Goal: Check status: Check status

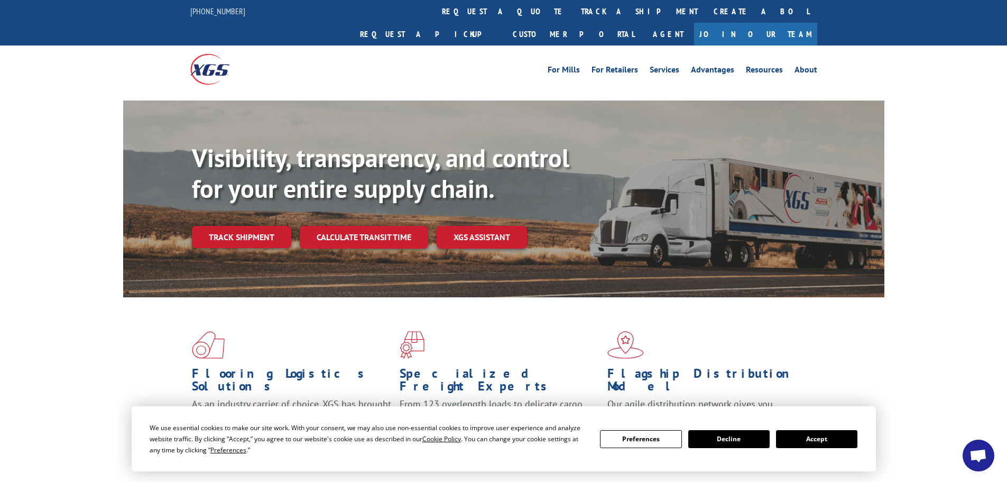
click at [251, 226] on div "Visibility, transparency, and control for your entire supply chain. Track shipm…" at bounding box center [538, 217] width 693 height 148
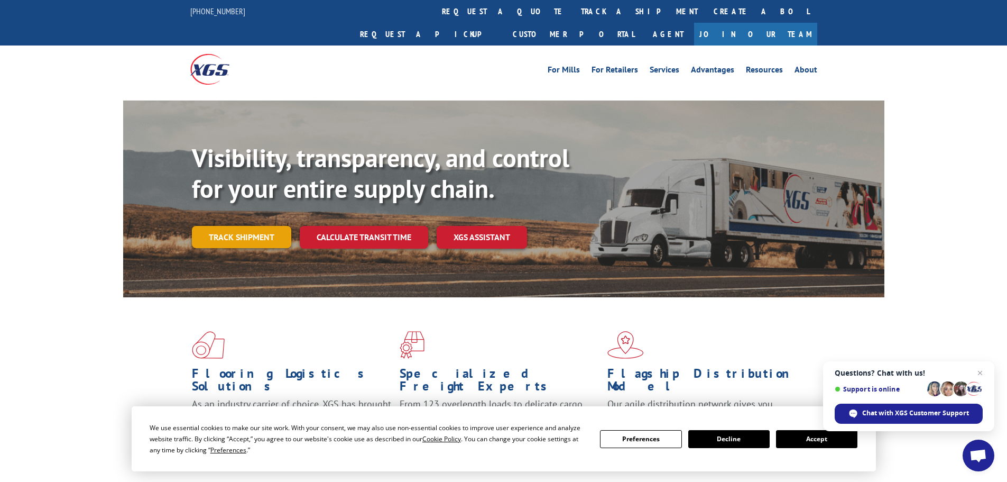
click at [252, 226] on link "Track shipment" at bounding box center [241, 237] width 99 height 22
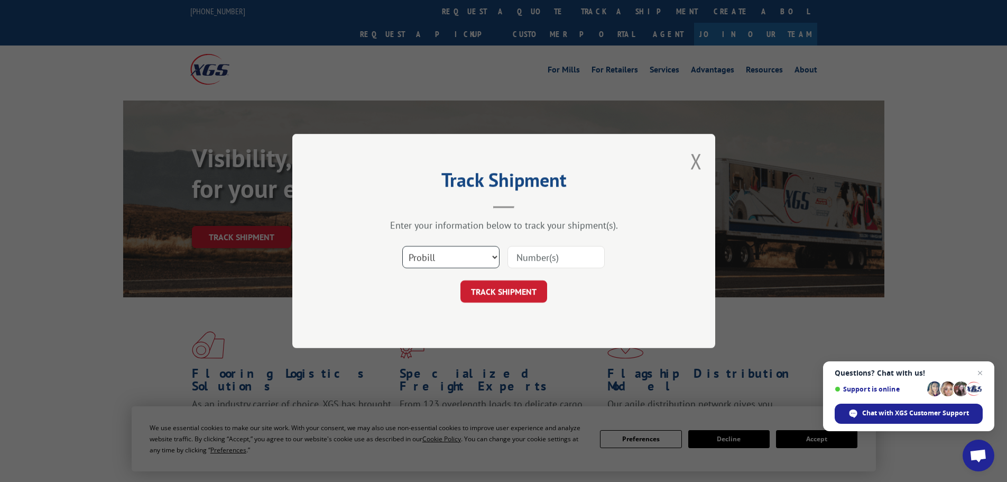
click at [487, 258] on select "Select category... Probill BOL PO" at bounding box center [450, 257] width 97 height 22
select select "bol"
click at [402, 246] on select "Select category... Probill BOL PO" at bounding box center [450, 257] width 97 height 22
click at [524, 258] on input at bounding box center [556, 257] width 97 height 22
type input "15340349"
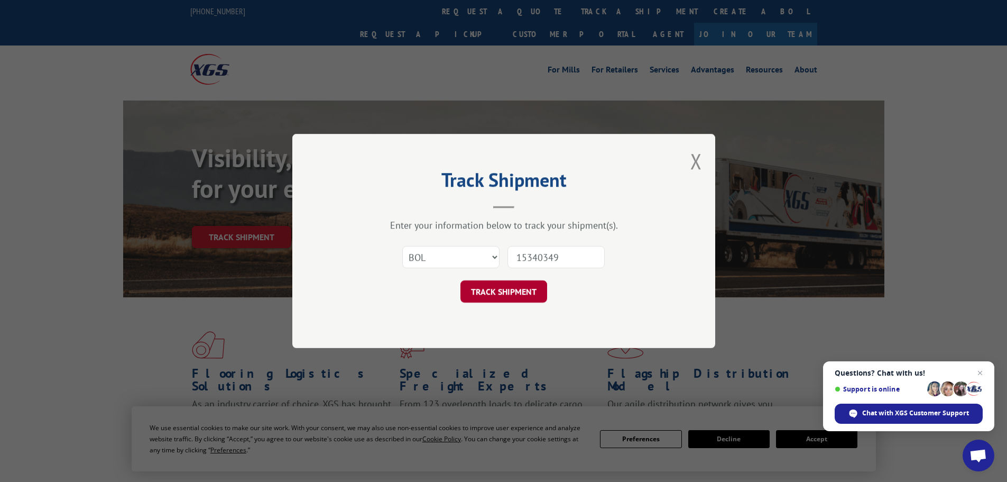
click at [512, 296] on button "TRACK SHIPMENT" at bounding box center [504, 291] width 87 height 22
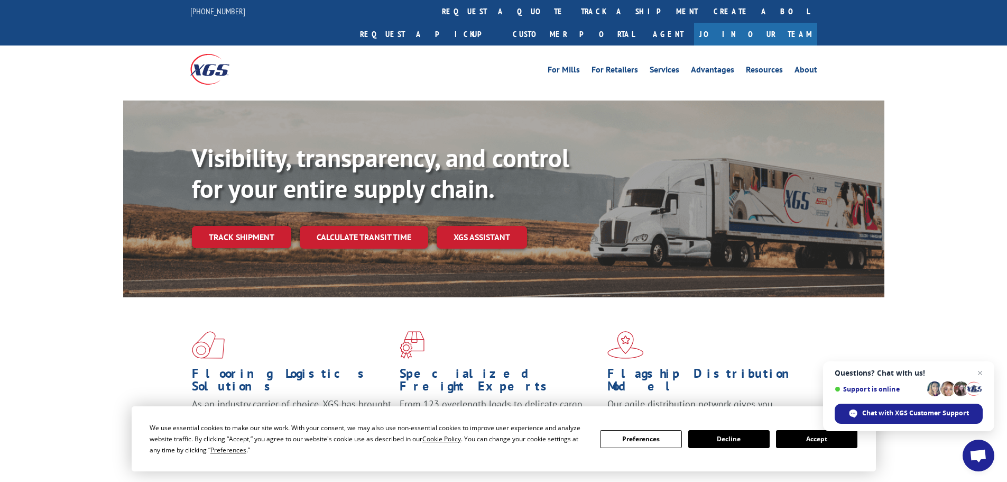
click at [811, 442] on button "Accept" at bounding box center [816, 439] width 81 height 18
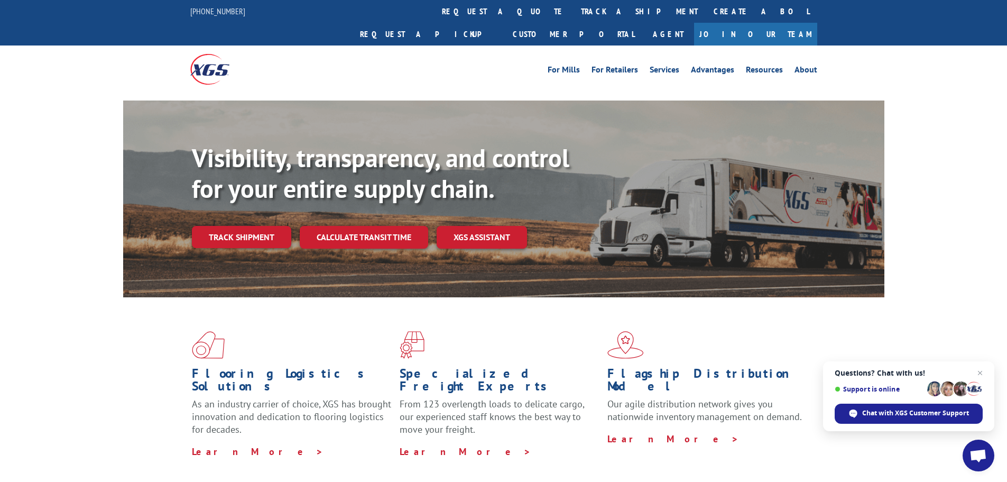
click at [573, 10] on link "track a shipment" at bounding box center [639, 11] width 133 height 23
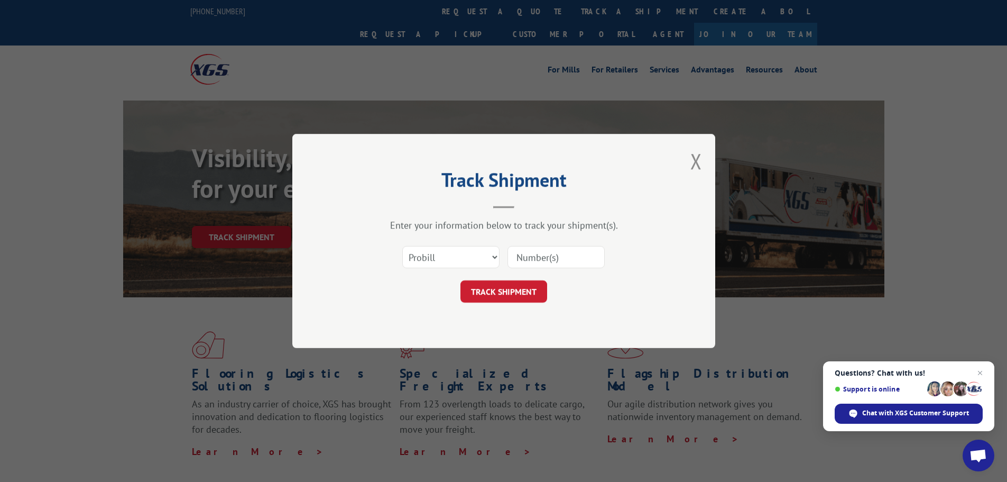
click at [543, 264] on input at bounding box center [556, 257] width 97 height 22
type input "15340349"
click at [510, 300] on button "TRACK SHIPMENT" at bounding box center [504, 291] width 87 height 22
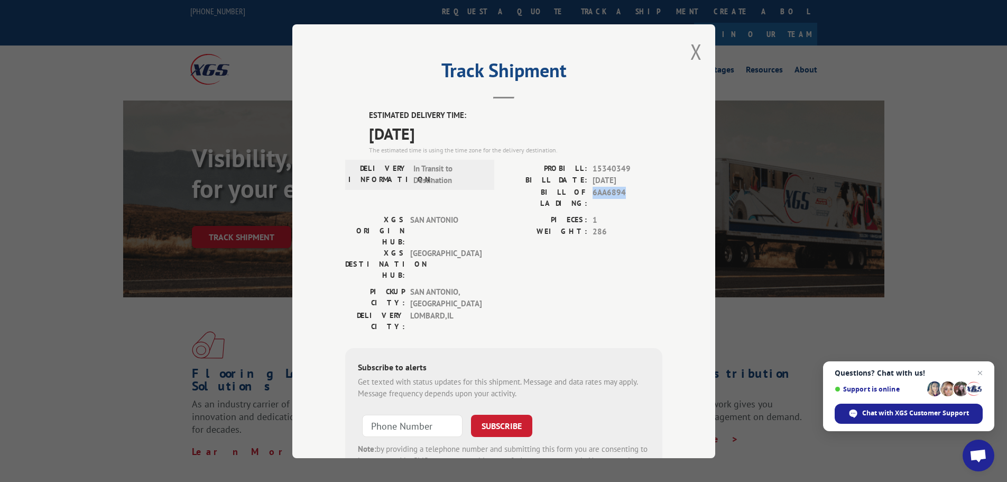
drag, startPoint x: 627, startPoint y: 194, endPoint x: 587, endPoint y: 198, distance: 39.8
click at [587, 198] on div "BILL OF LADING: 6AA6894" at bounding box center [583, 197] width 159 height 22
copy span "6AA6894"
drag, startPoint x: 698, startPoint y: 55, endPoint x: 686, endPoint y: 44, distance: 15.7
click at [697, 53] on div "Track Shipment ESTIMATED DELIVERY TIME: [DATE] The estimated time is using the …" at bounding box center [503, 241] width 423 height 434
